Goal: Task Accomplishment & Management: Use online tool/utility

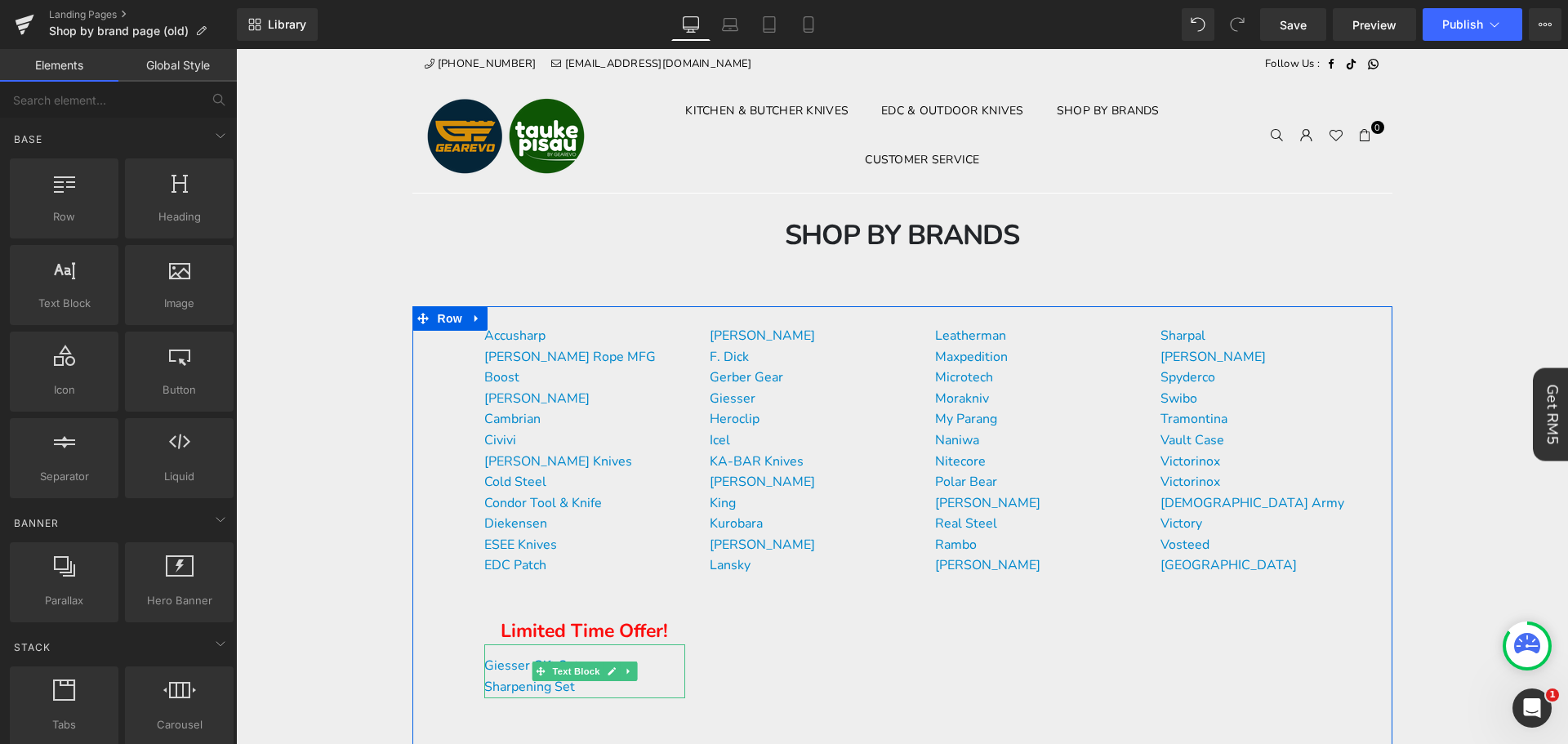
click at [605, 644] on div "Giesser Gift Set Sharpening Set Text Block" at bounding box center [585, 670] width 201 height 53
click at [585, 656] on p "Giesser Gift Set" at bounding box center [585, 666] width 201 height 21
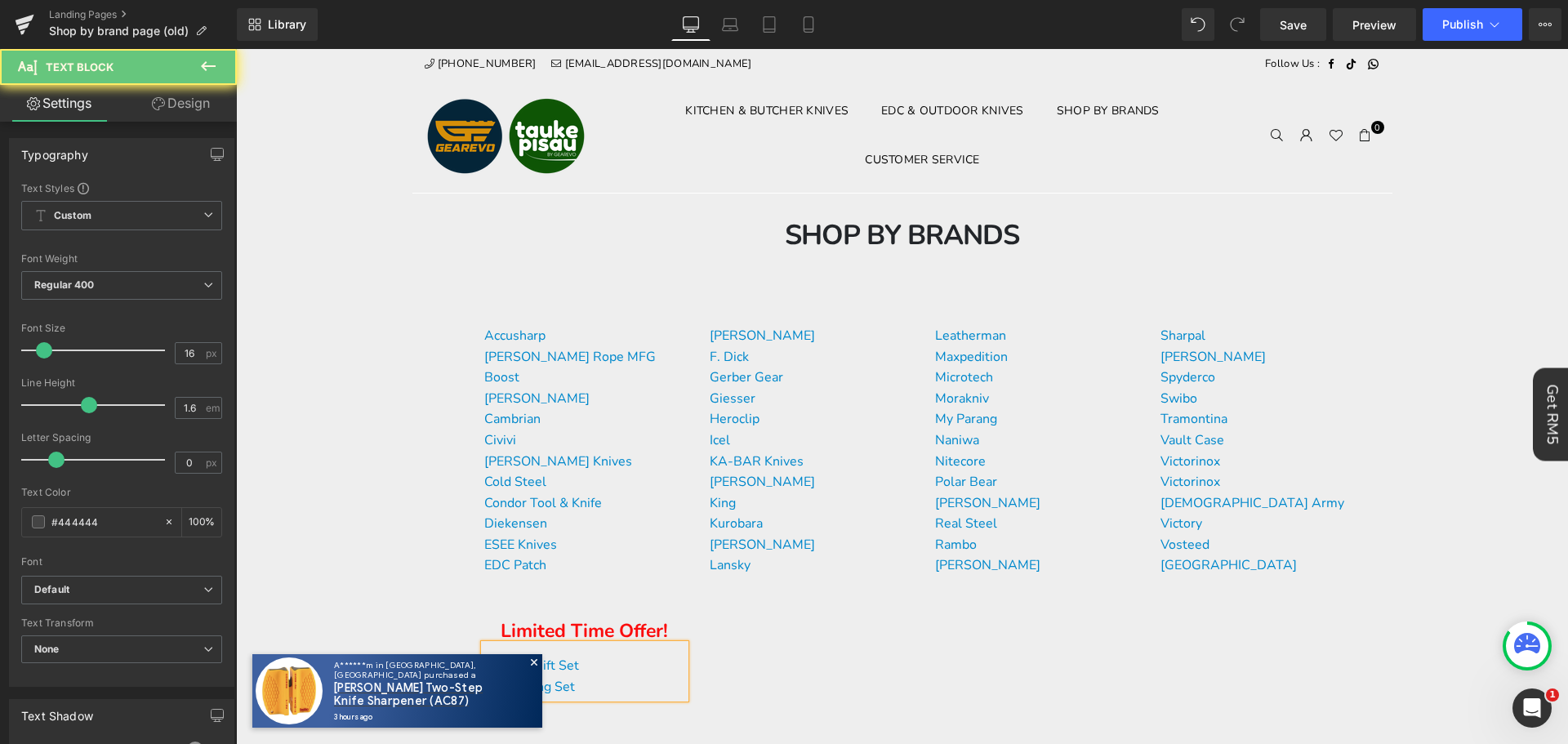
click at [1301, 30] on span "Save" at bounding box center [1292, 25] width 27 height 17
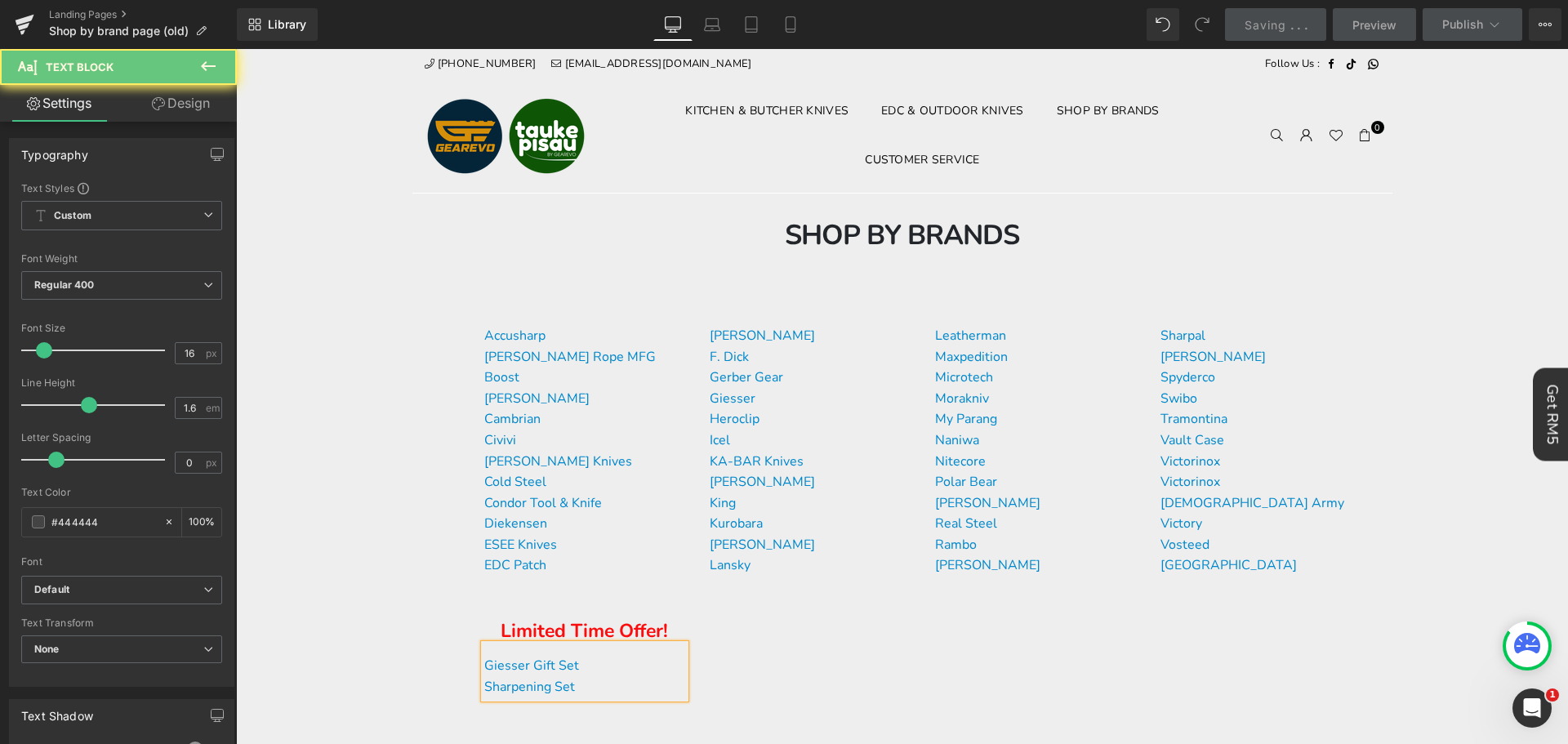
drag, startPoint x: 203, startPoint y: 68, endPoint x: 39, endPoint y: 38, distance: 166.7
click at [203, 68] on icon at bounding box center [207, 65] width 15 height 9
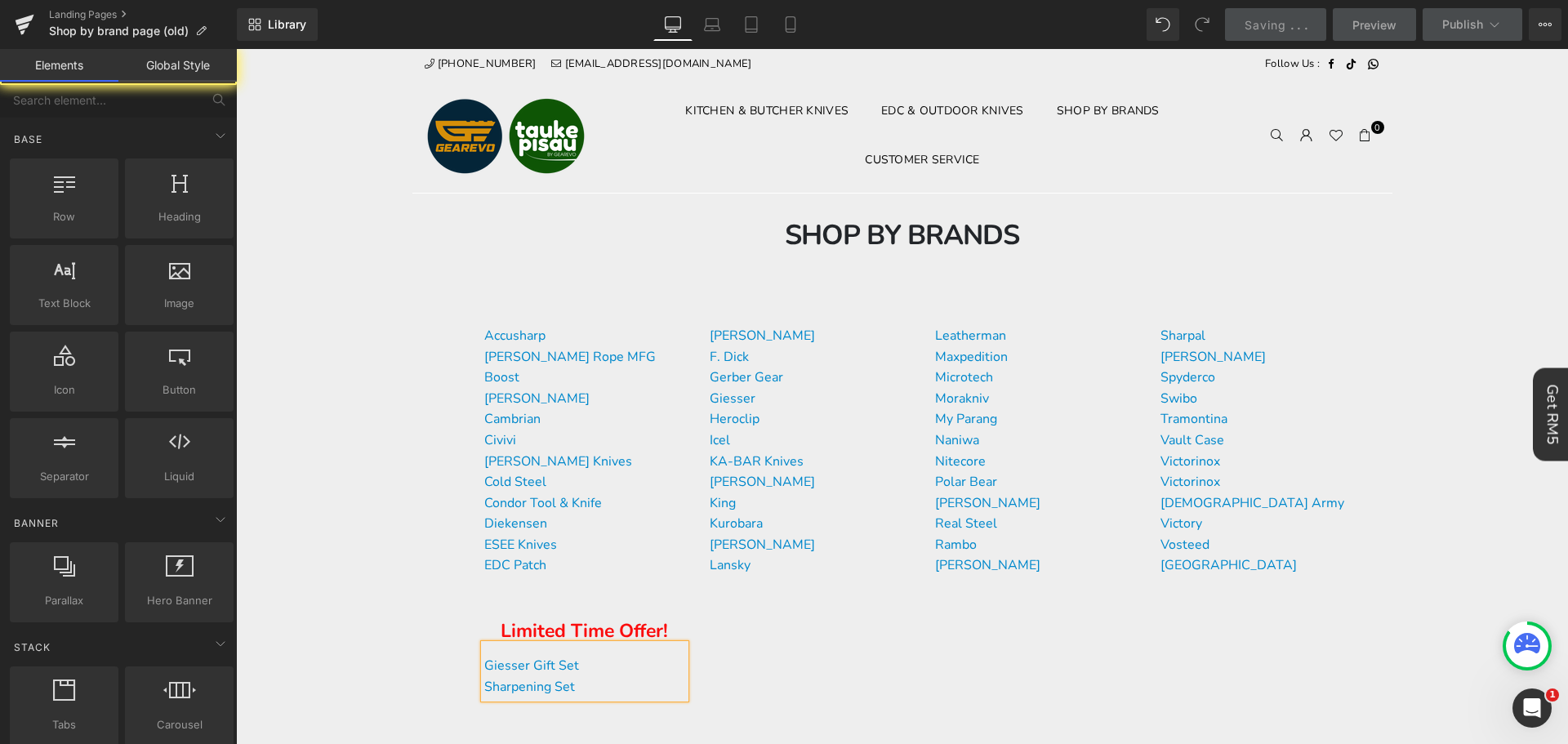
scroll to position [163, 0]
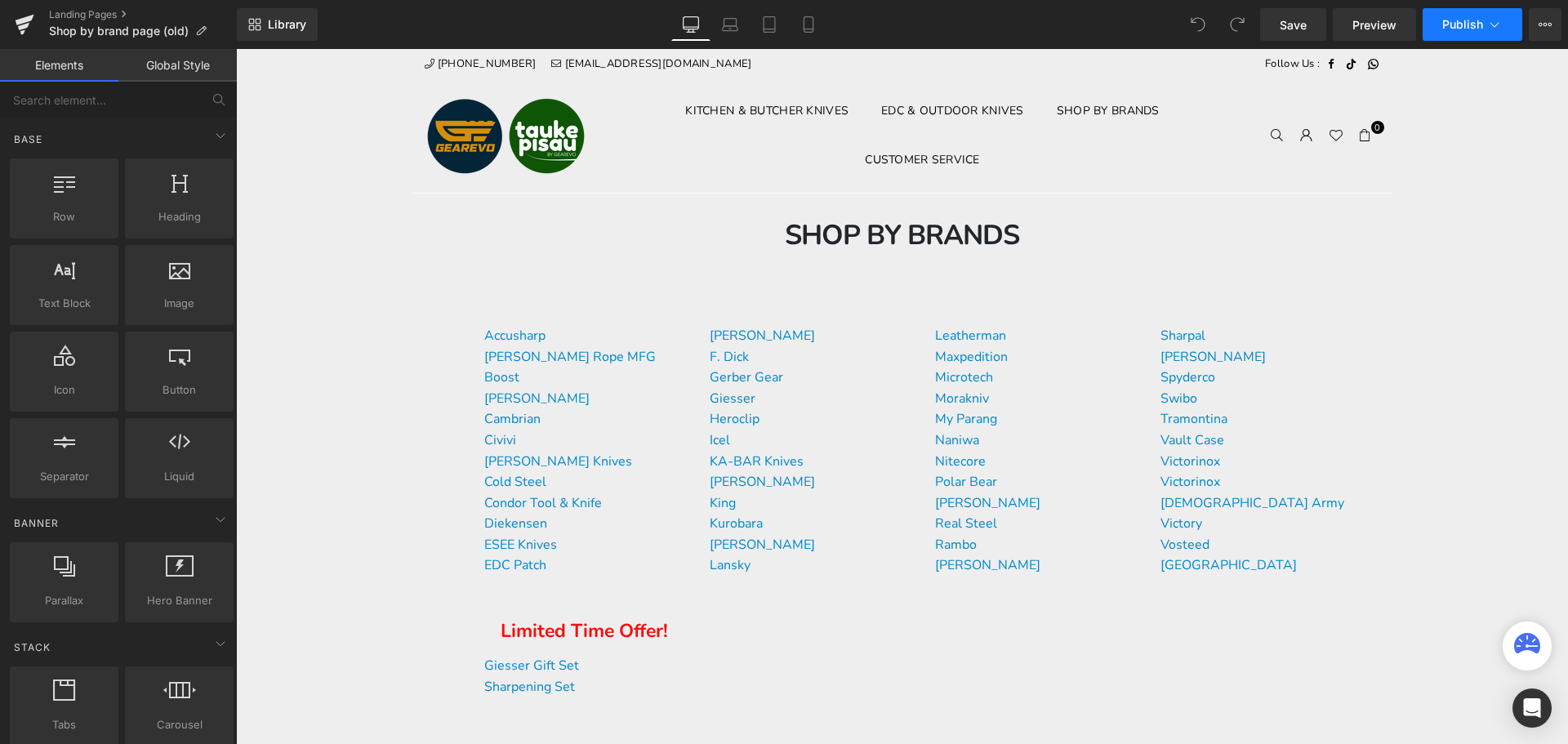
click at [1450, 27] on span "Publish" at bounding box center [1463, 24] width 41 height 13
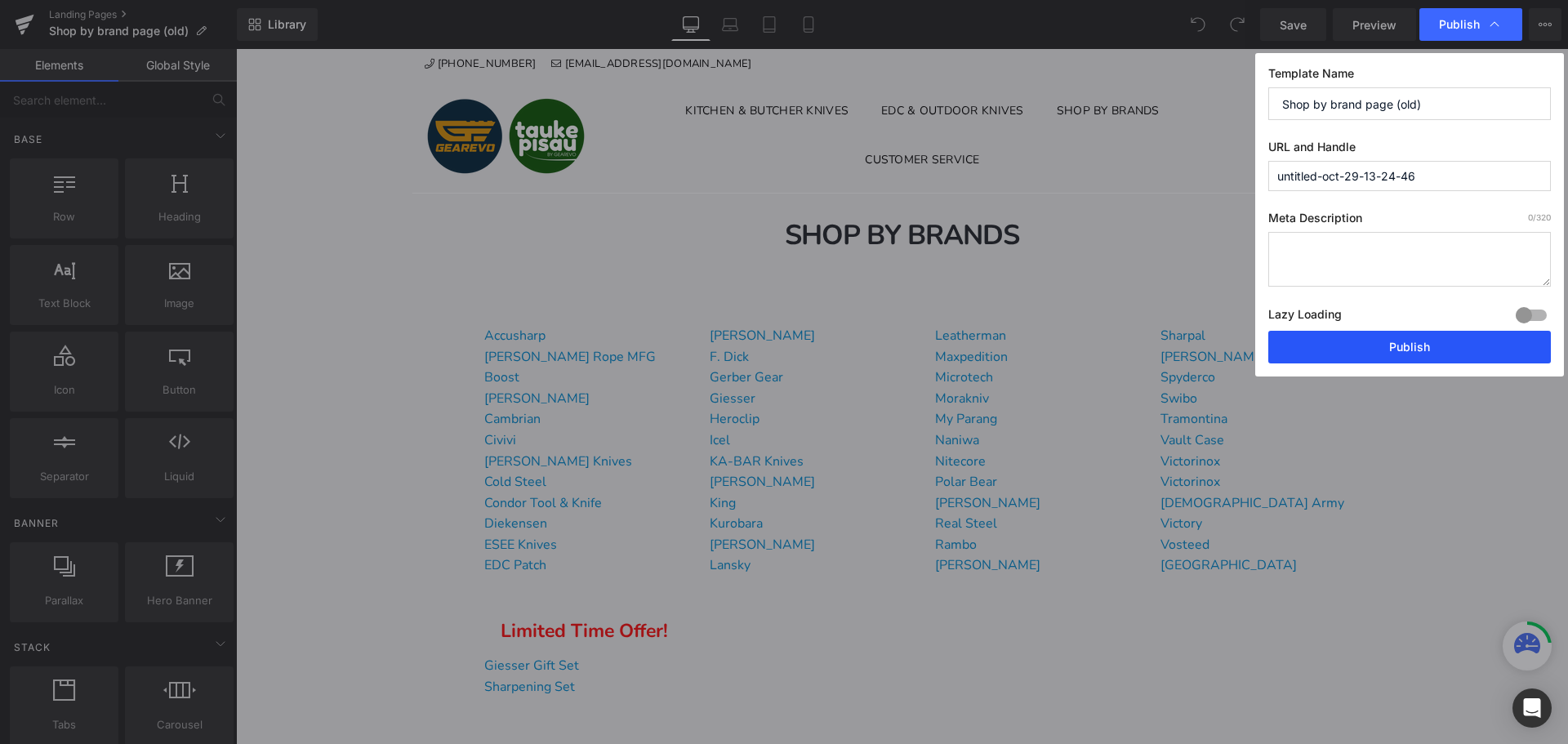
click at [1393, 355] on button "Publish" at bounding box center [1409, 347] width 283 height 33
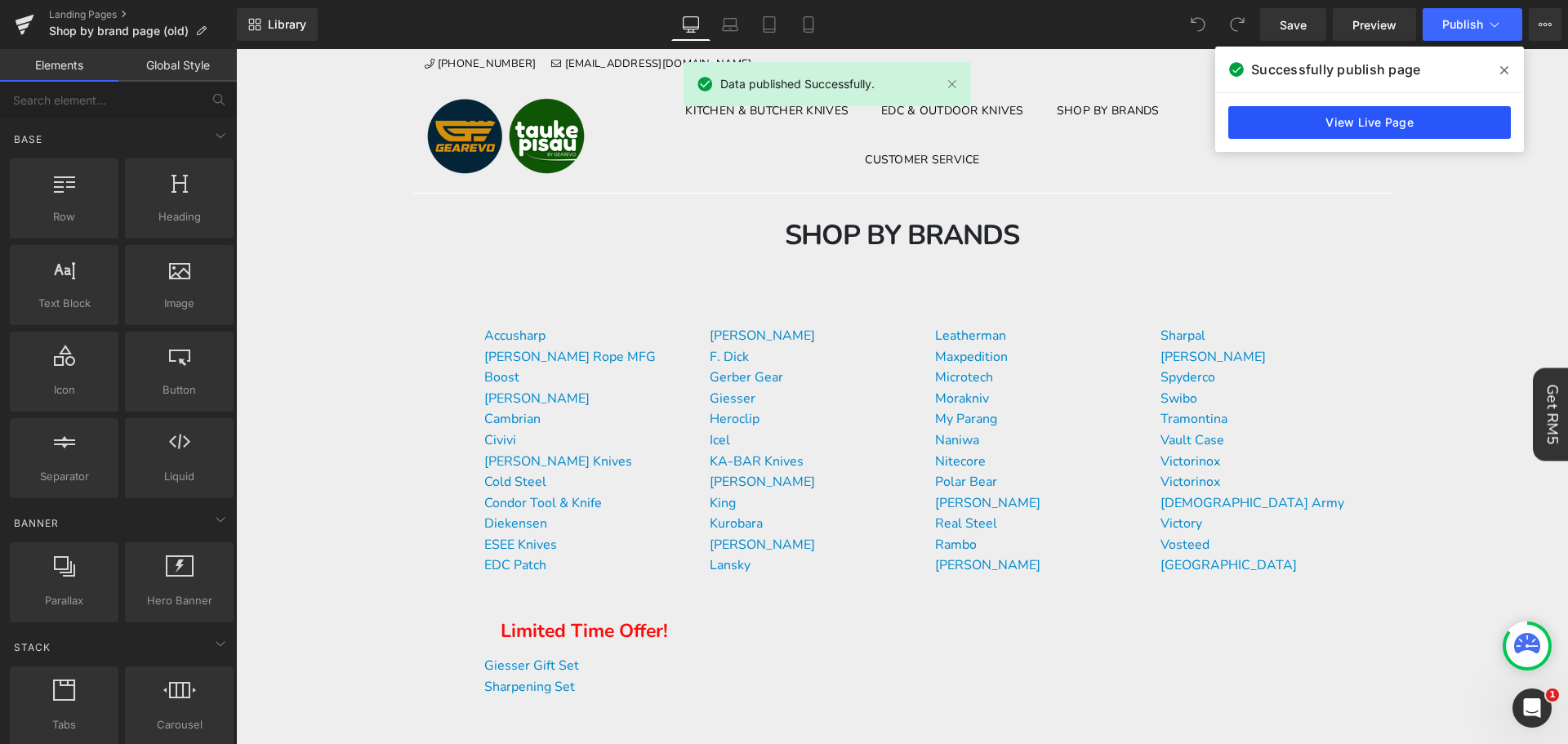
click at [1469, 123] on link "View Live Page" at bounding box center [1369, 123] width 283 height 33
